Goal: Navigation & Orientation: Find specific page/section

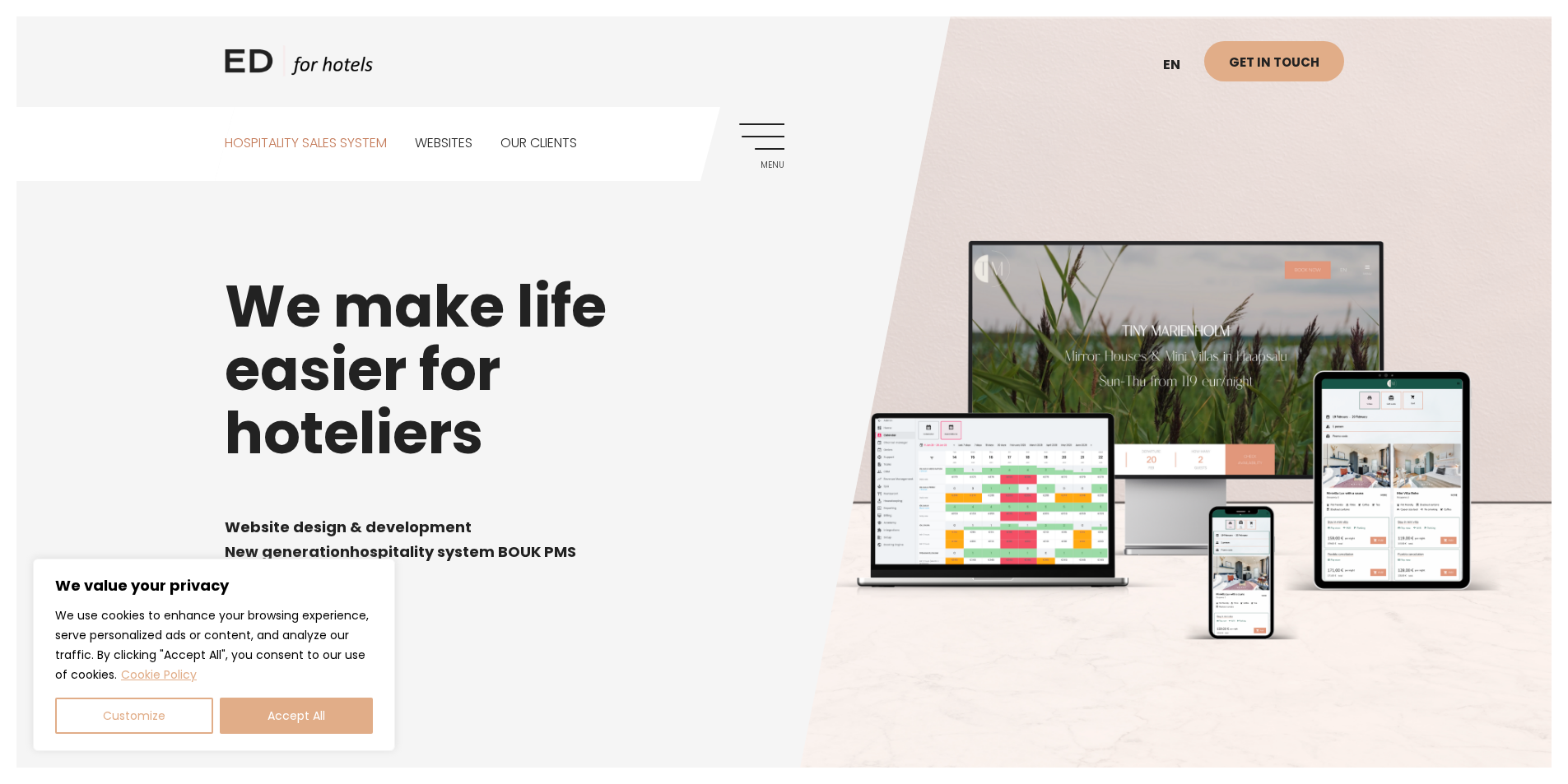
click at [333, 137] on link "Hospitality sales system" at bounding box center [306, 144] width 162 height 73
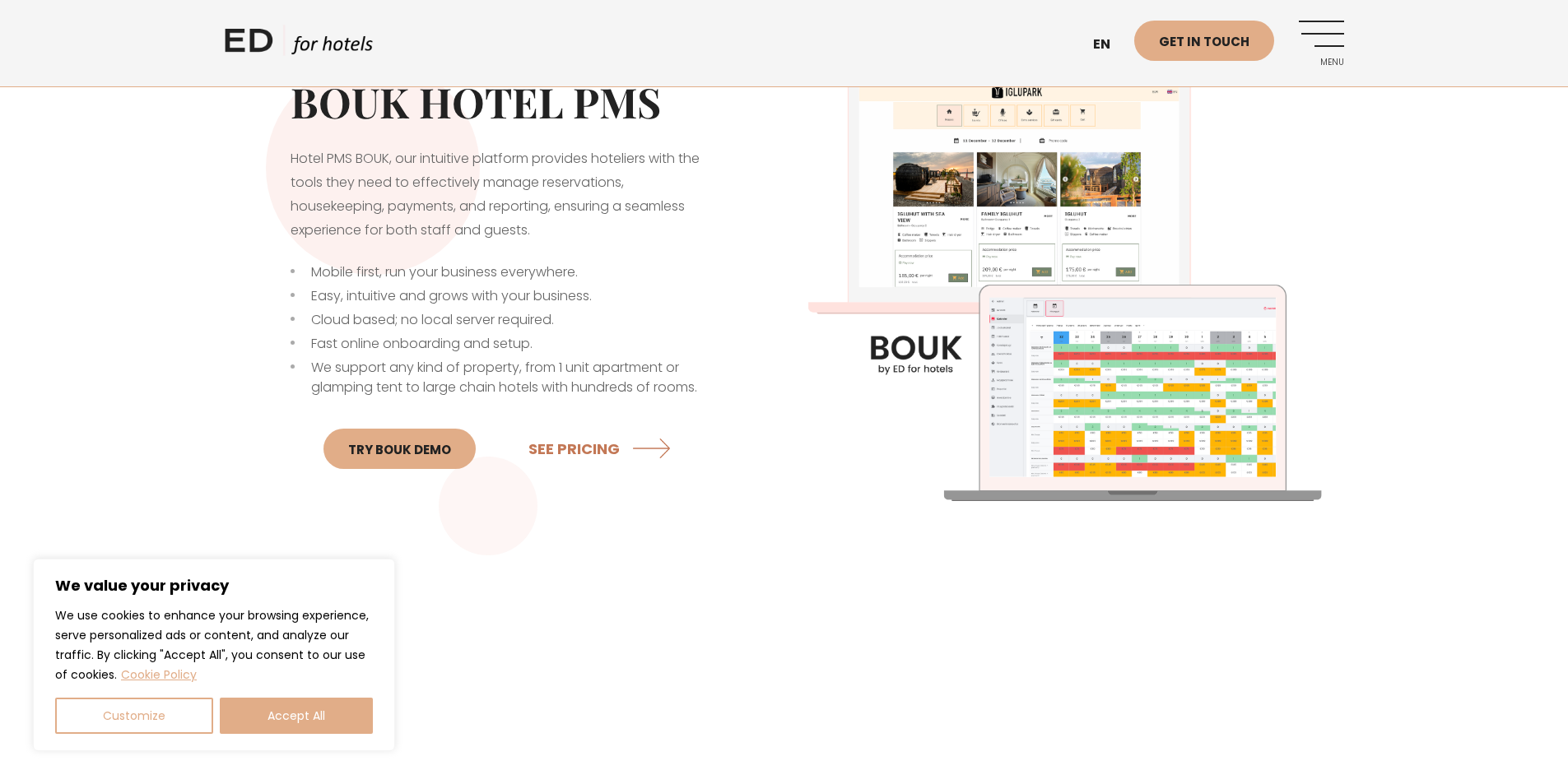
scroll to position [576, 0]
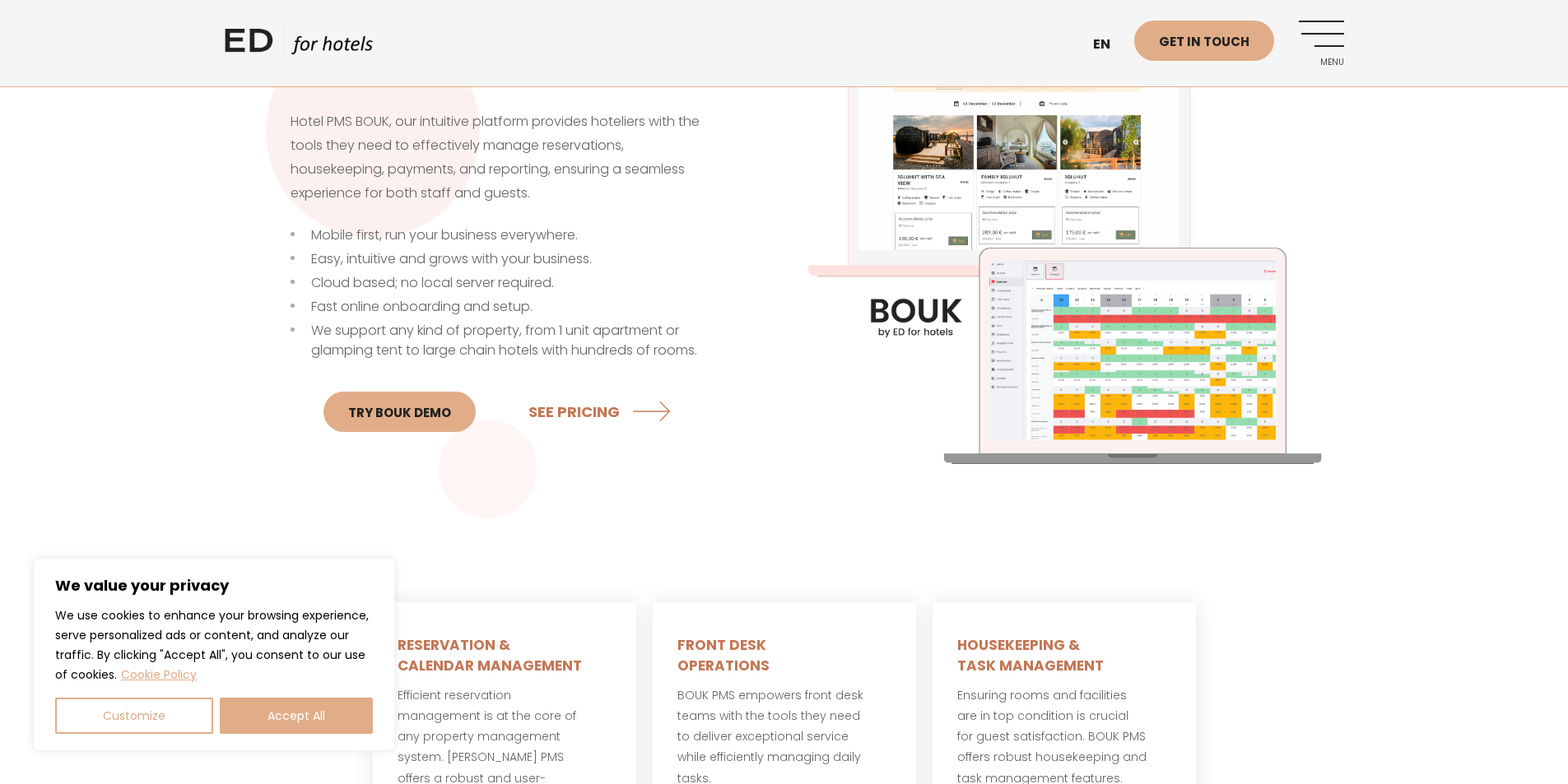
drag, startPoint x: 266, startPoint y: 729, endPoint x: 316, endPoint y: 693, distance: 61.6
click at [267, 728] on button "Accept All" at bounding box center [296, 716] width 153 height 37
checkbox input "true"
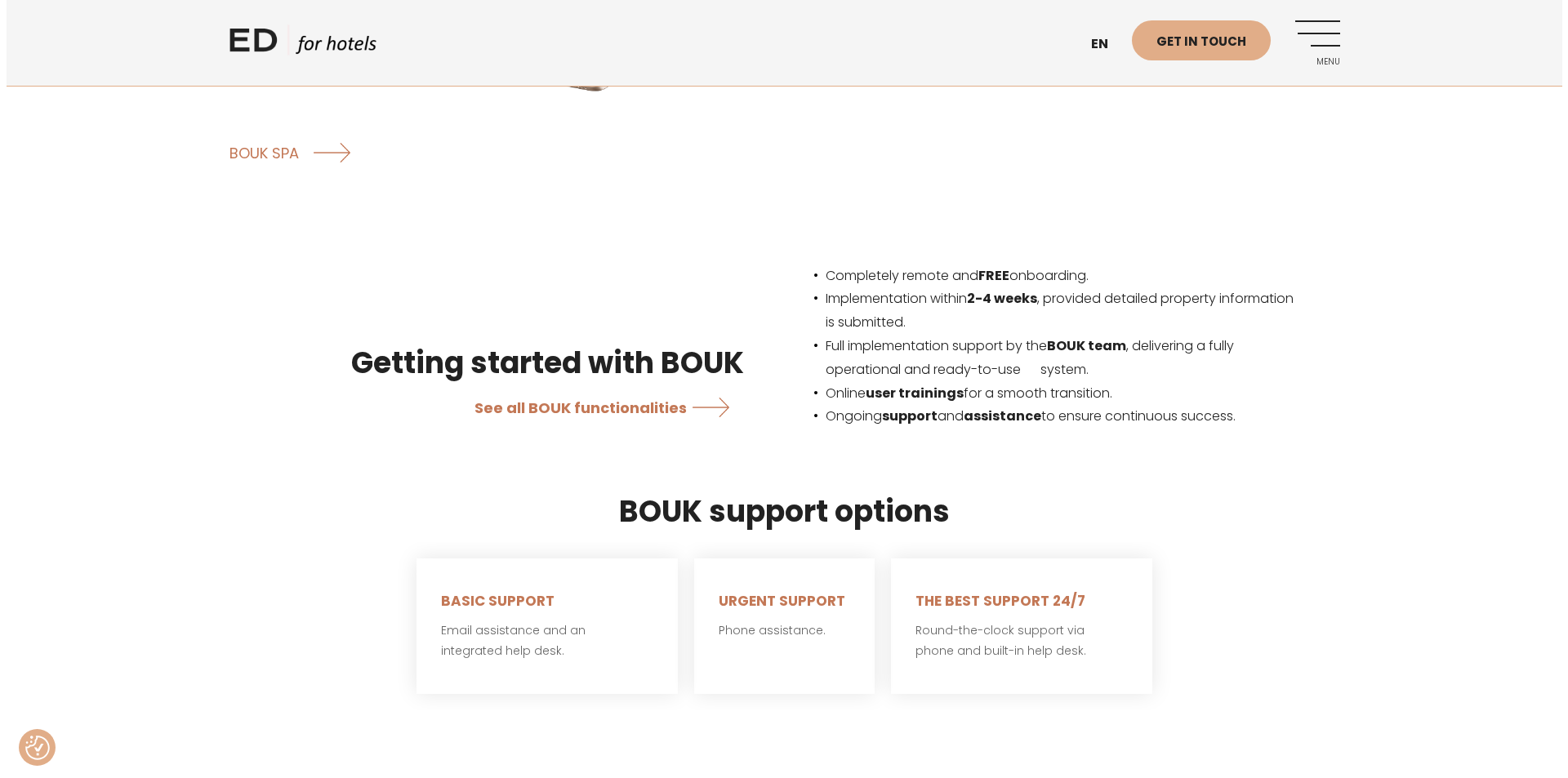
scroll to position [3185, 0]
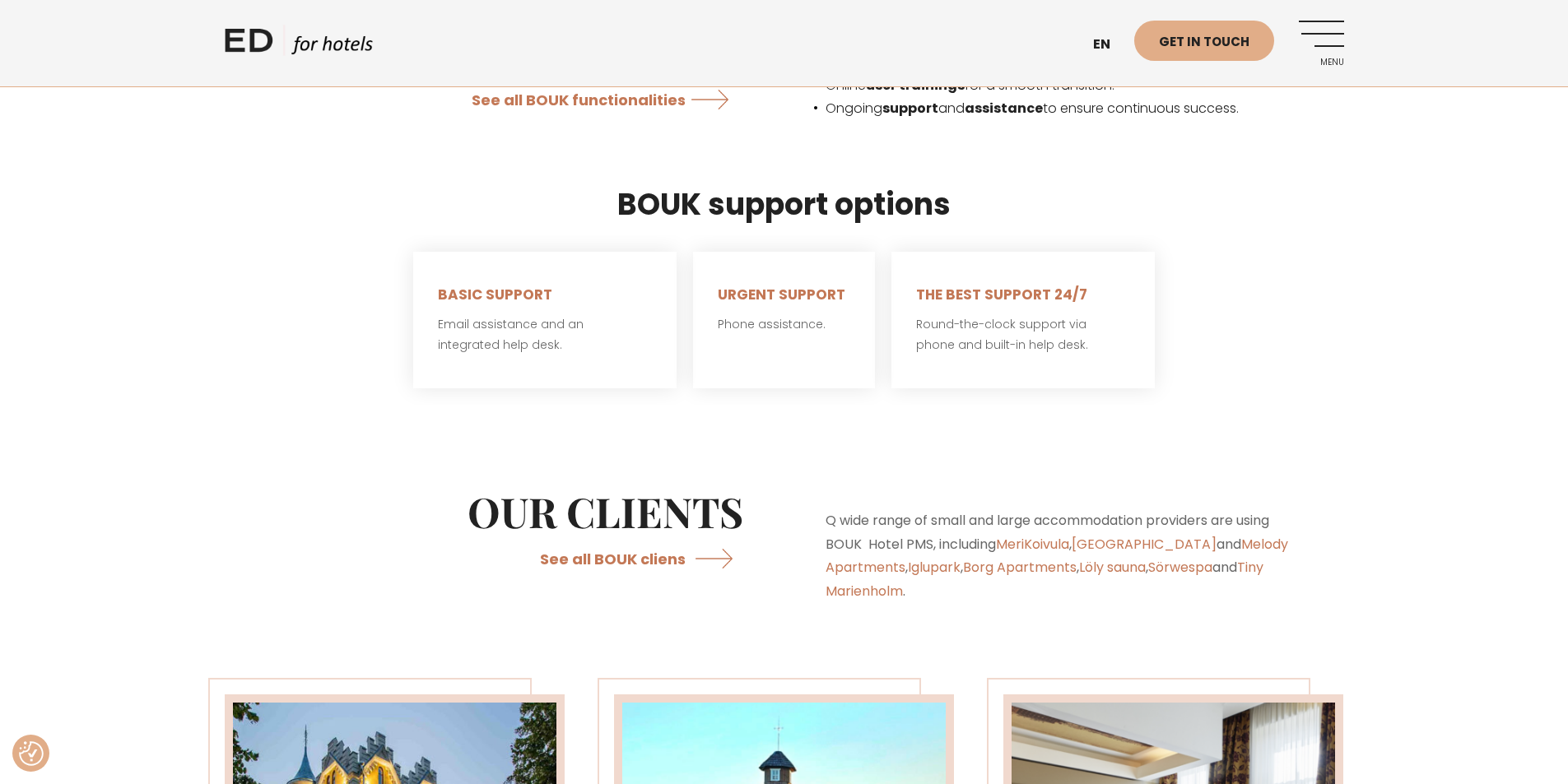
click at [1321, 27] on link "Menu" at bounding box center [1321, 42] width 45 height 45
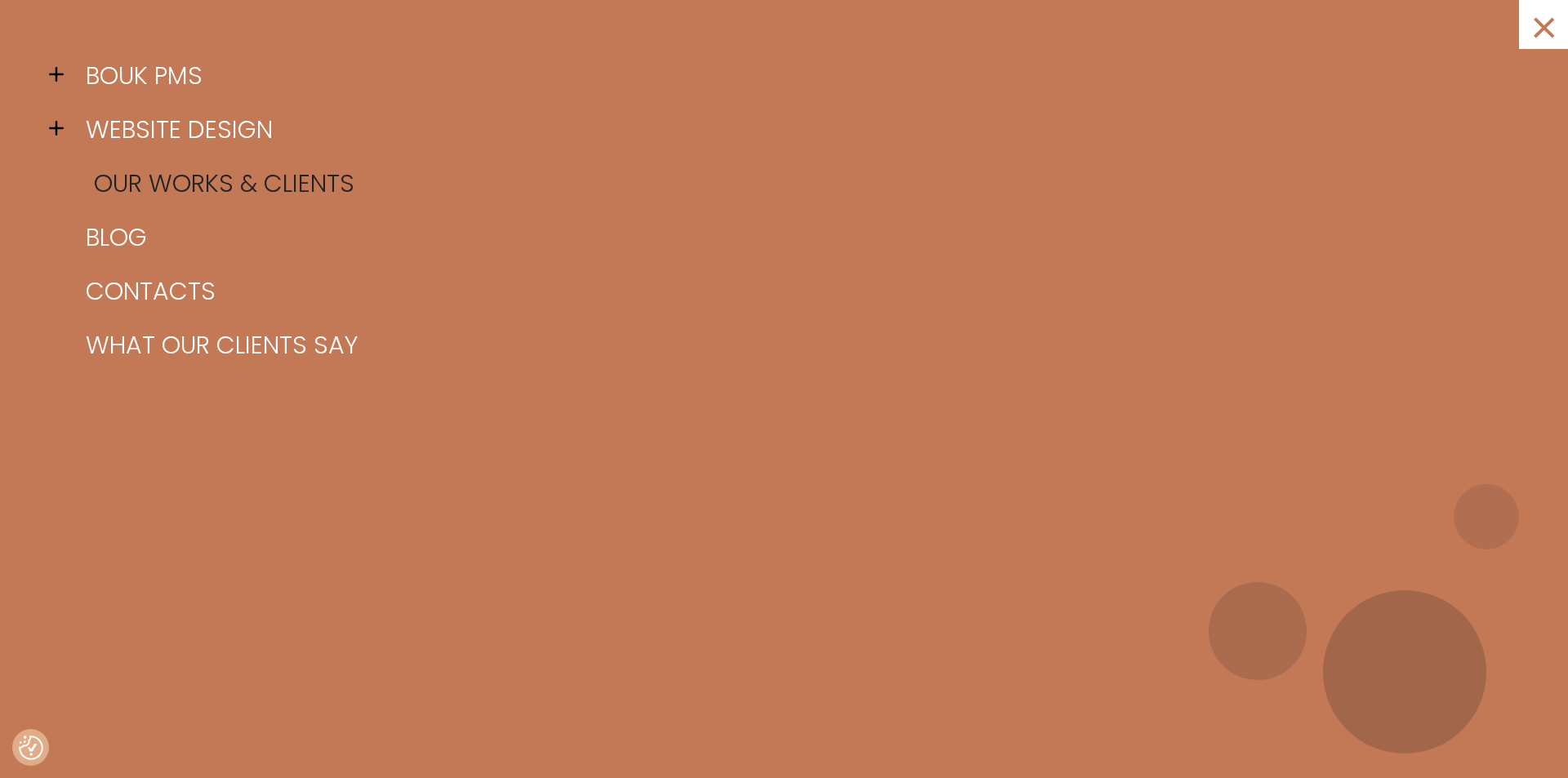
click at [296, 180] on link "Our works & clients" at bounding box center [804, 184] width 1445 height 54
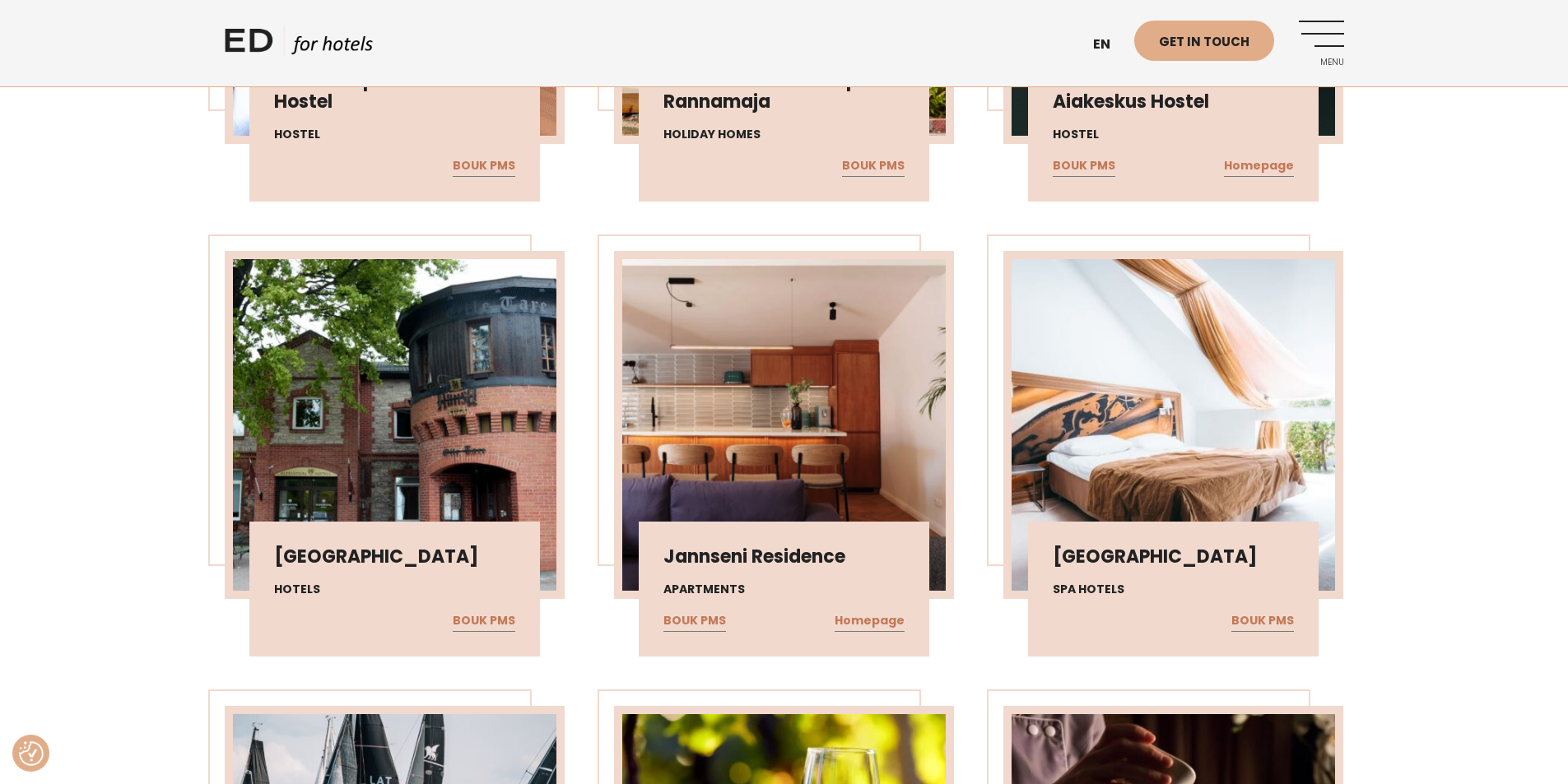
scroll to position [906, 0]
